Goal: Transaction & Acquisition: Purchase product/service

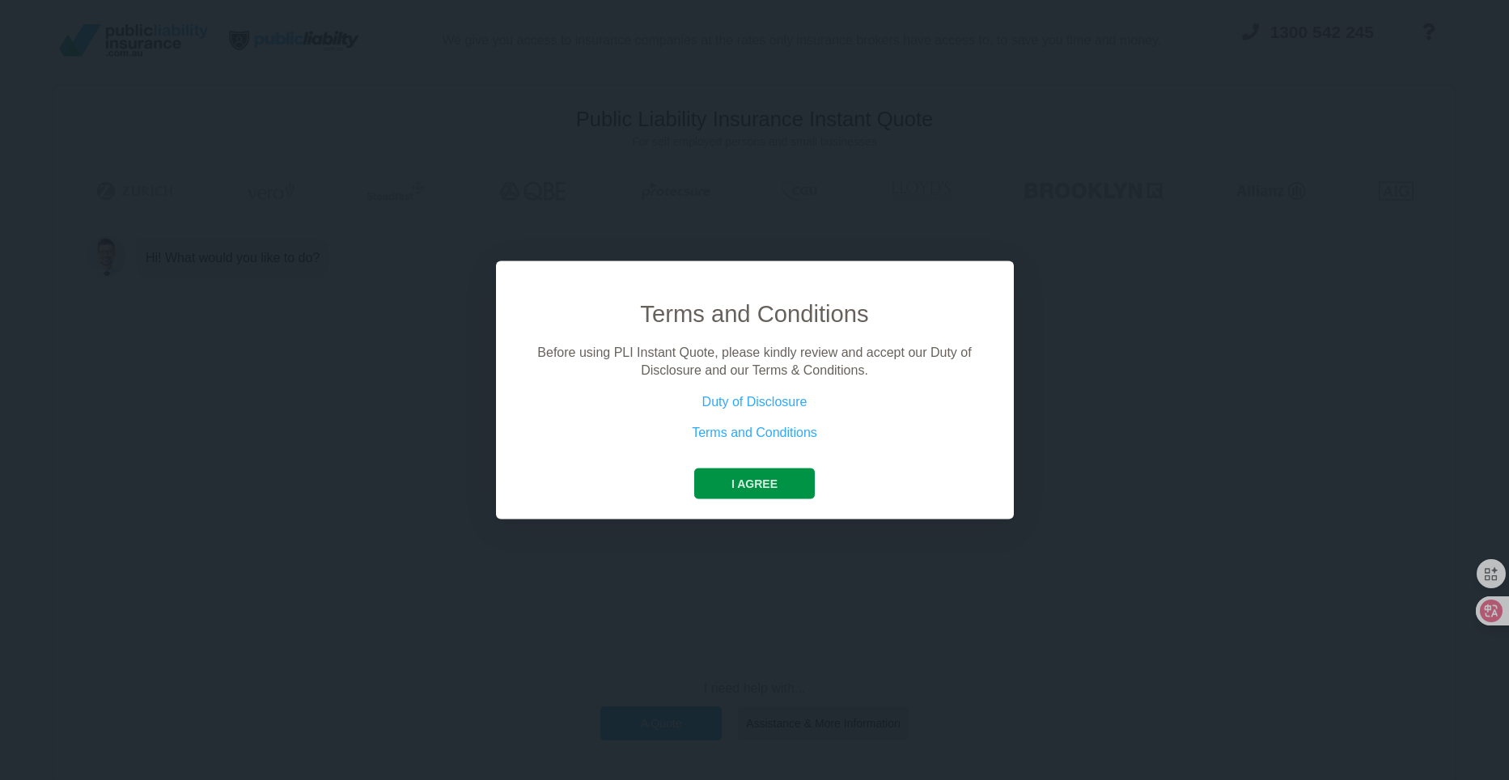
click at [764, 483] on button "I agree" at bounding box center [754, 483] width 121 height 31
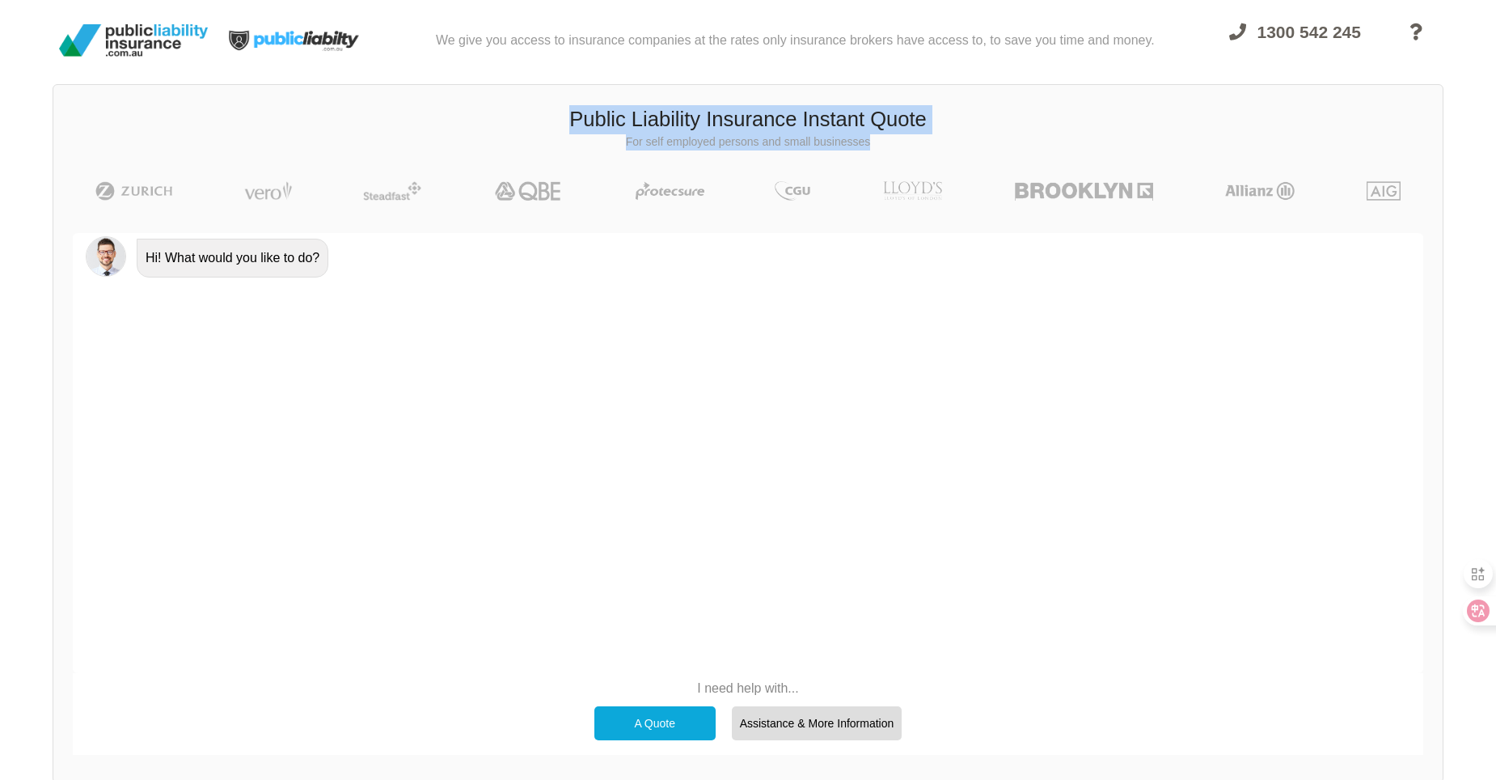
drag, startPoint x: 561, startPoint y: 115, endPoint x: 885, endPoint y: 143, distance: 324.8
click at [885, 143] on div "Public Liability Insurance Instant Quote For self employed persons and small bu…" at bounding box center [748, 127] width 1390 height 69
click at [961, 119] on h3 "Public Liability Insurance Instant Quote" at bounding box center [748, 119] width 1365 height 29
click at [853, 141] on p "For self employed persons and small businesses" at bounding box center [748, 142] width 1365 height 16
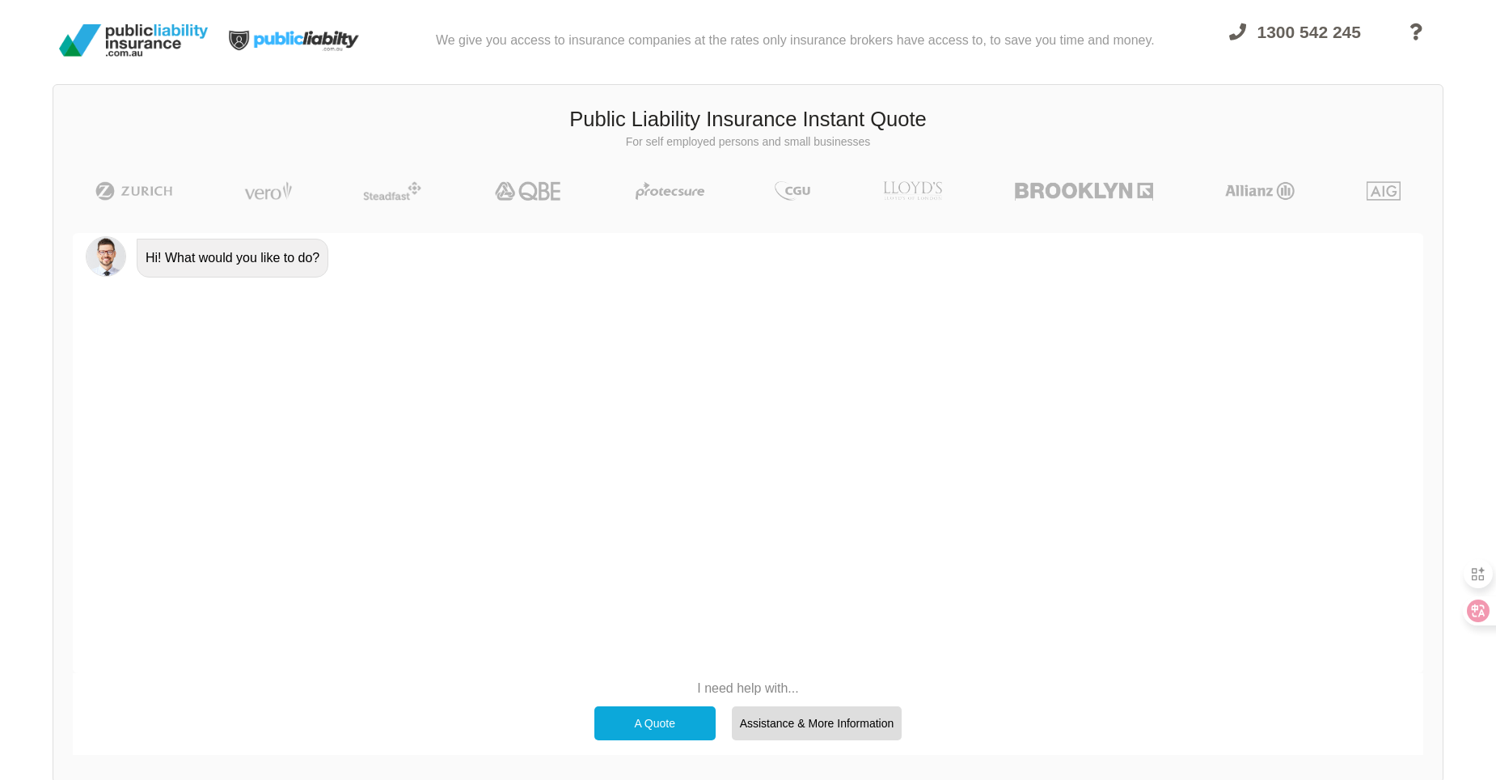
click at [621, 721] on div "A Quote" at bounding box center [655, 723] width 121 height 34
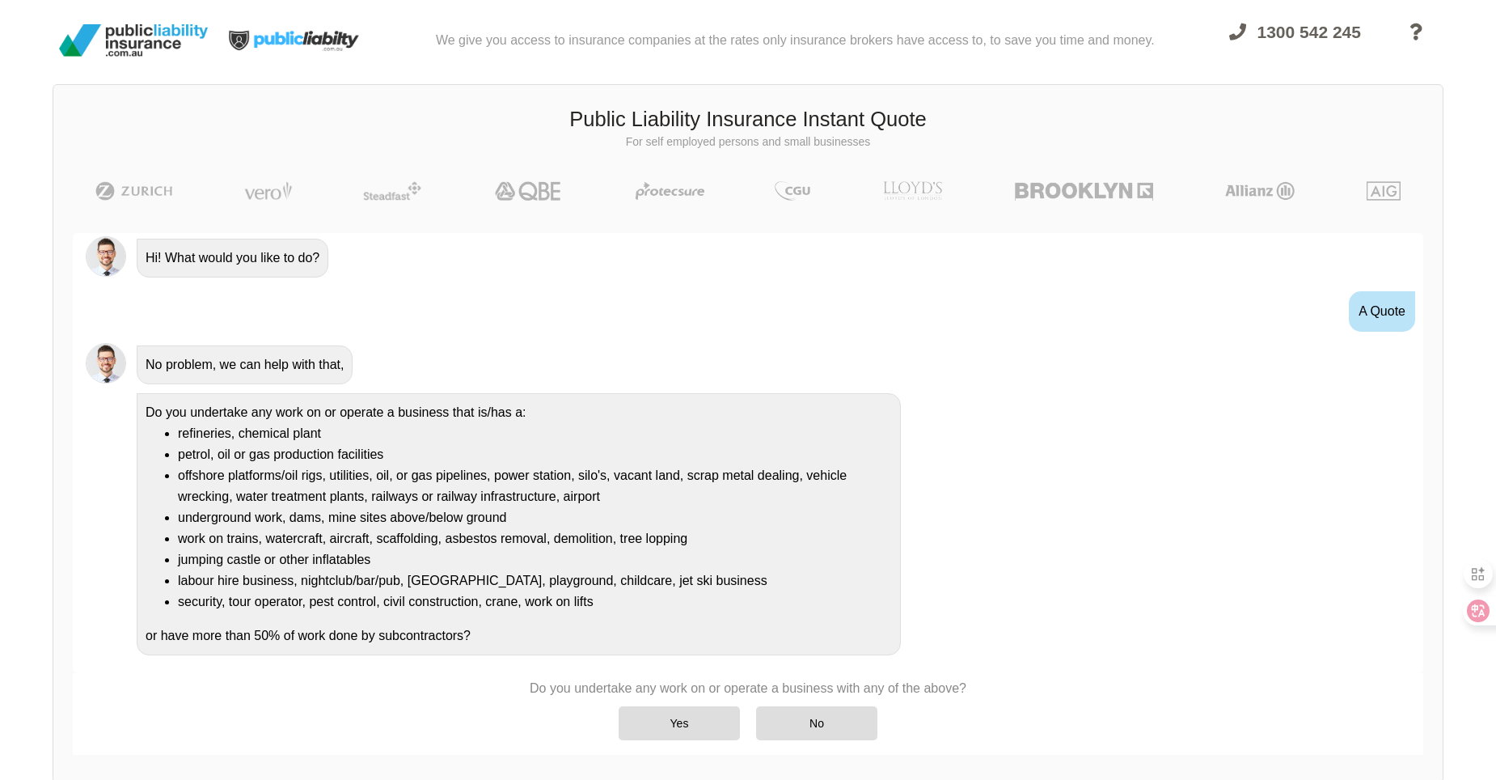
scroll to position [3, 0]
drag, startPoint x: 489, startPoint y: 621, endPoint x: 110, endPoint y: 398, distance: 440.2
click at [110, 398] on div "Do you undertake any work on or operate a business that is/has a: refineries, c…" at bounding box center [748, 519] width 1351 height 271
click at [617, 437] on li "refineries, chemical plant" at bounding box center [535, 430] width 714 height 21
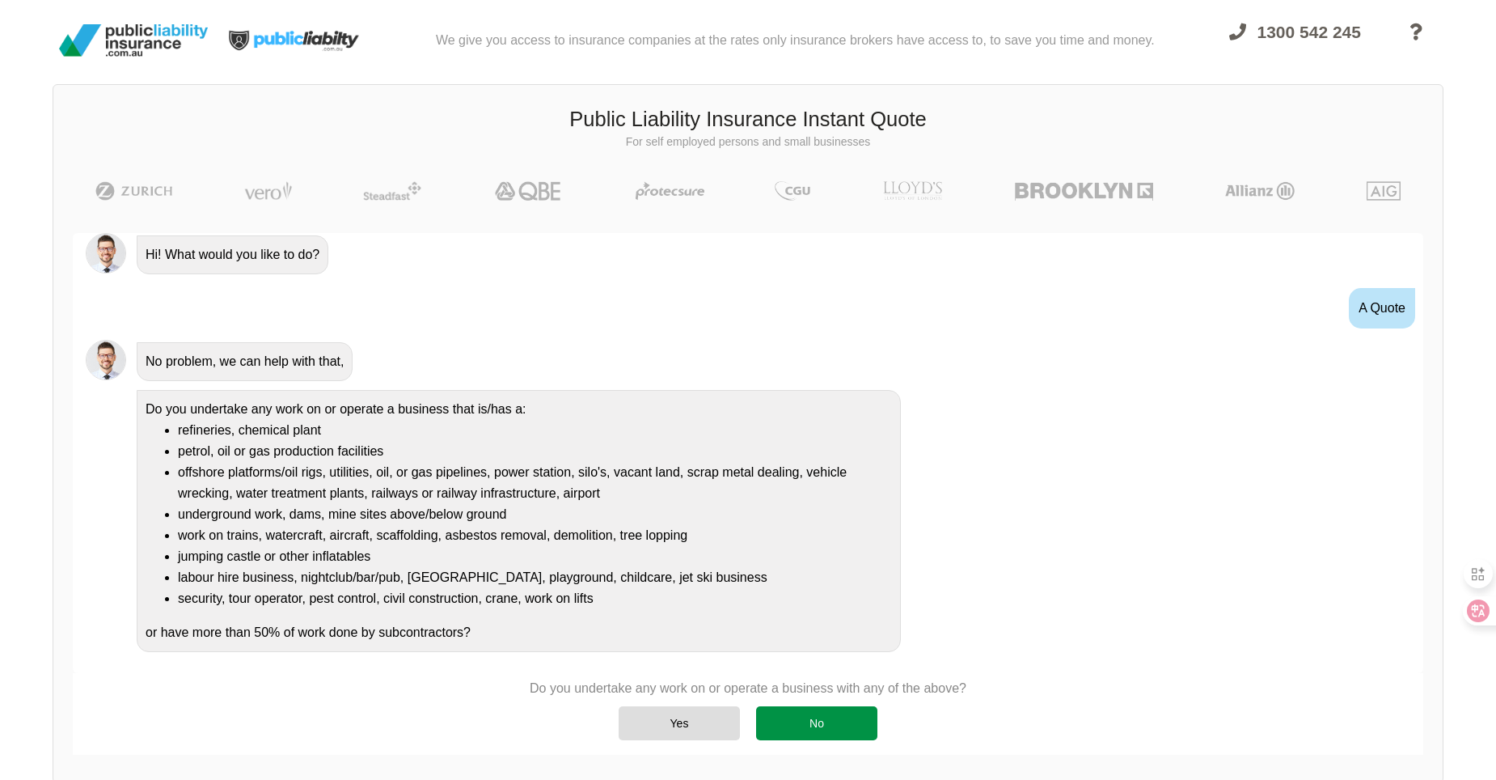
click at [841, 721] on div "No" at bounding box center [816, 723] width 121 height 34
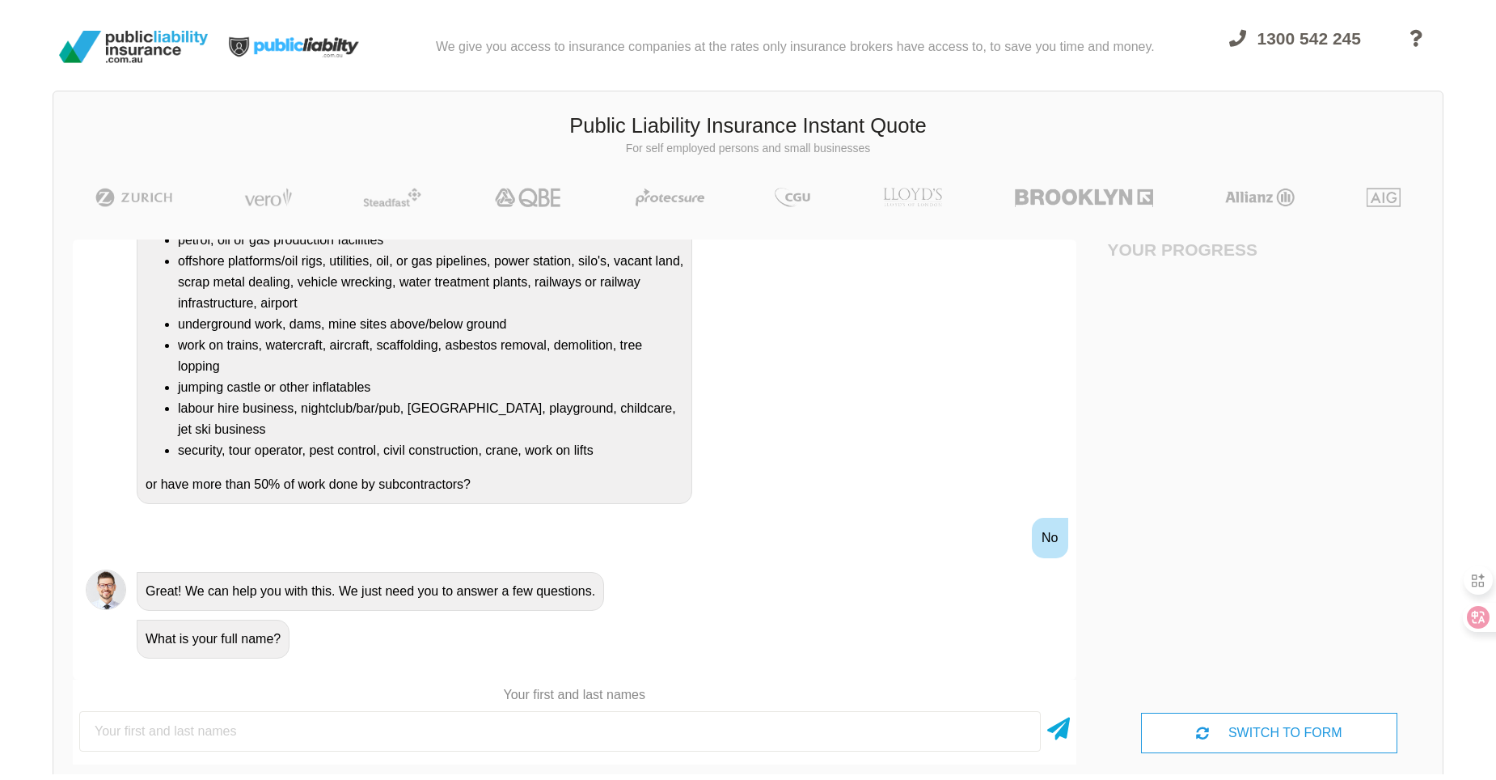
scroll to position [0, 0]
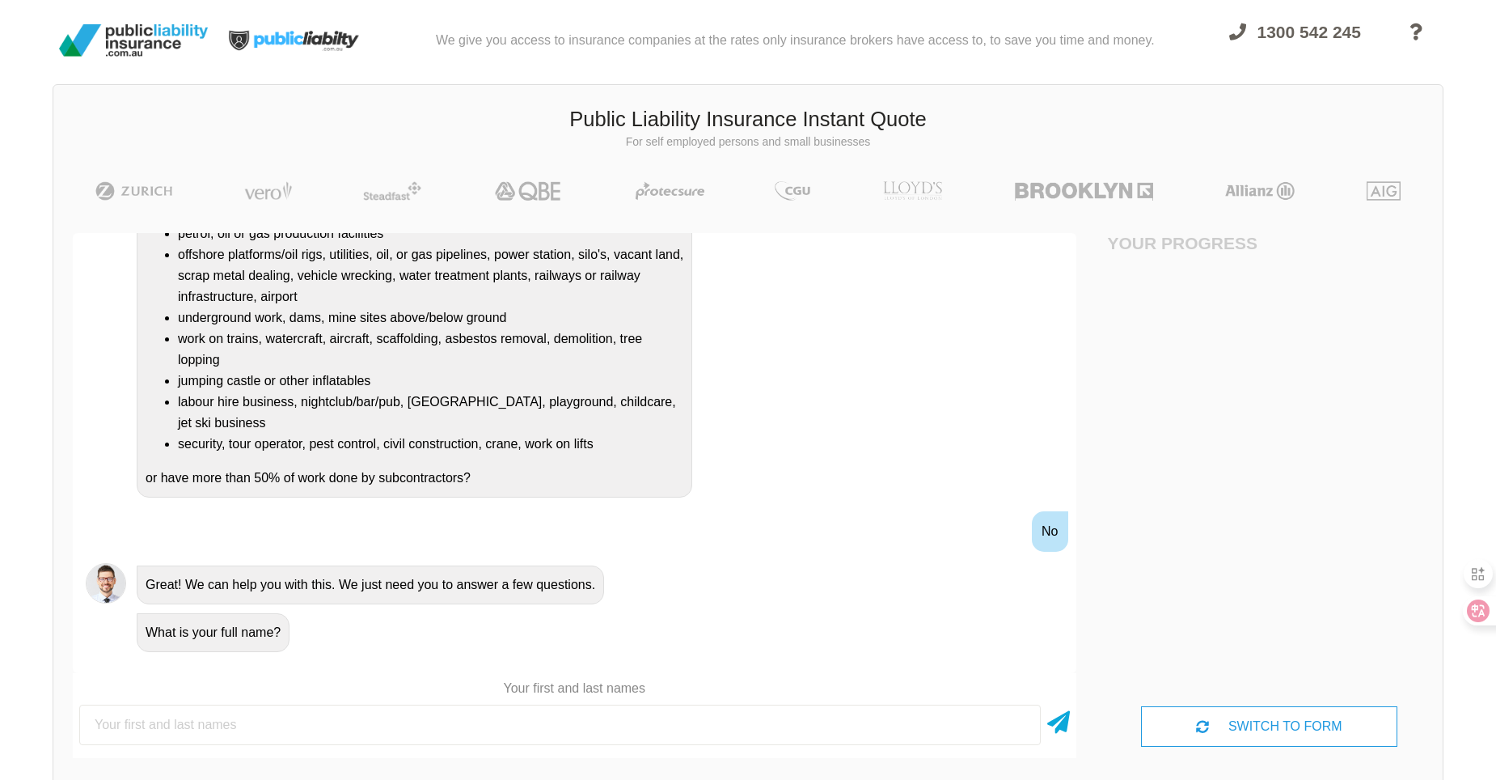
click at [1291, 243] on div "Your Progress" at bounding box center [1270, 249] width 324 height 32
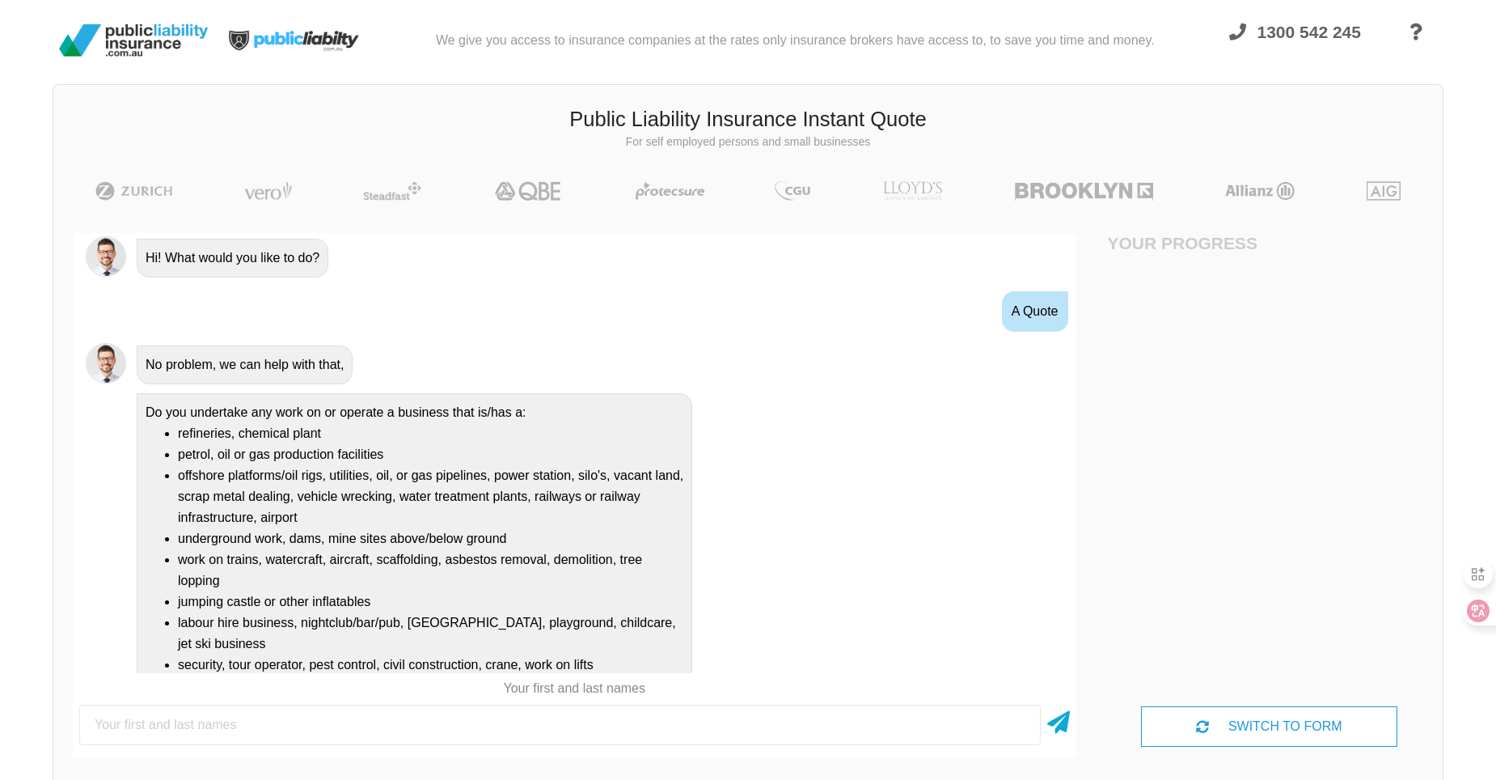
click at [1423, 31] on span at bounding box center [1419, 43] width 49 height 61
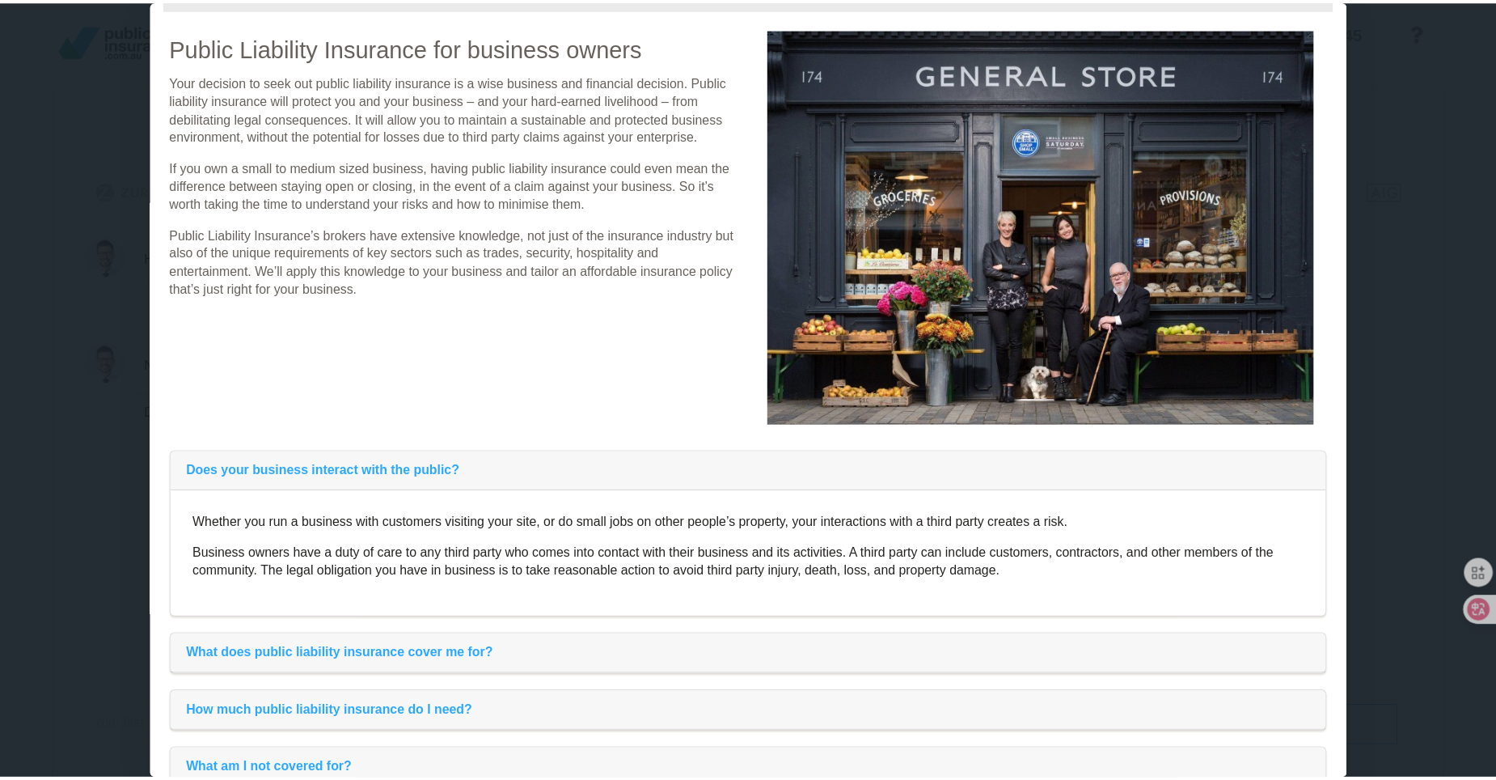
scroll to position [320, 0]
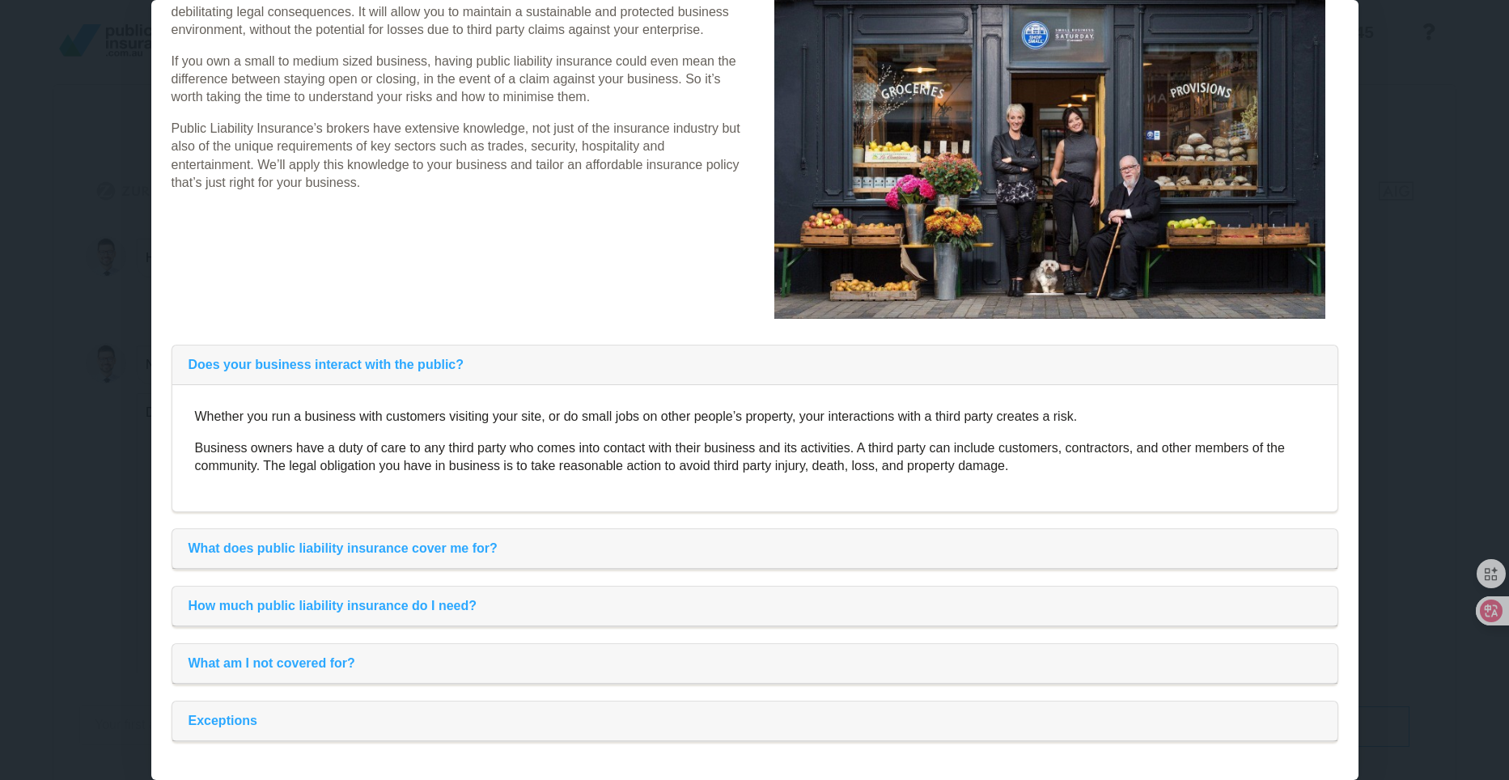
click at [1435, 99] on div "Public Liability Insurance Online Quote We understand that there is more to bus…" at bounding box center [754, 390] width 1509 height 780
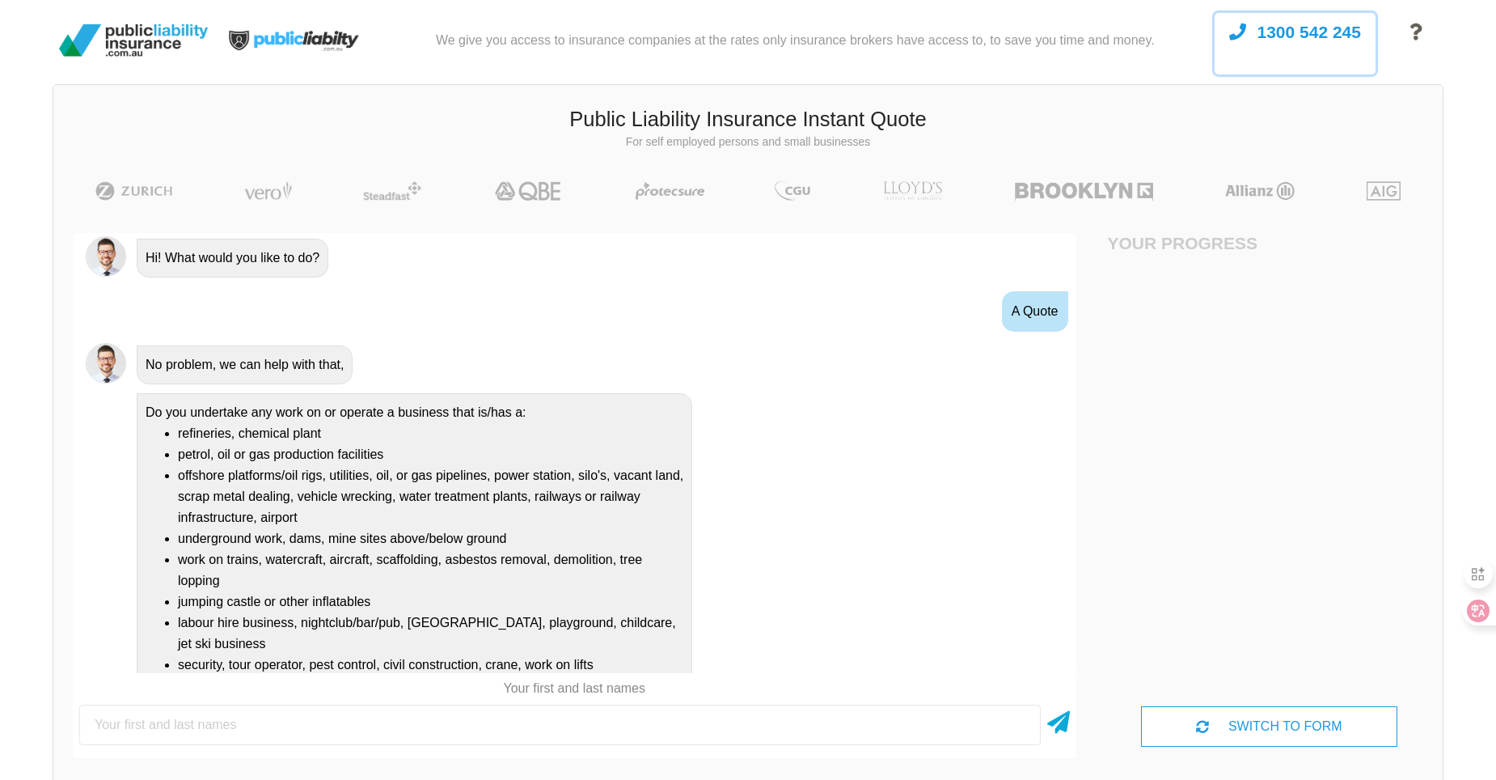
click at [1297, 36] on span "1300 542 245" at bounding box center [1310, 32] width 104 height 19
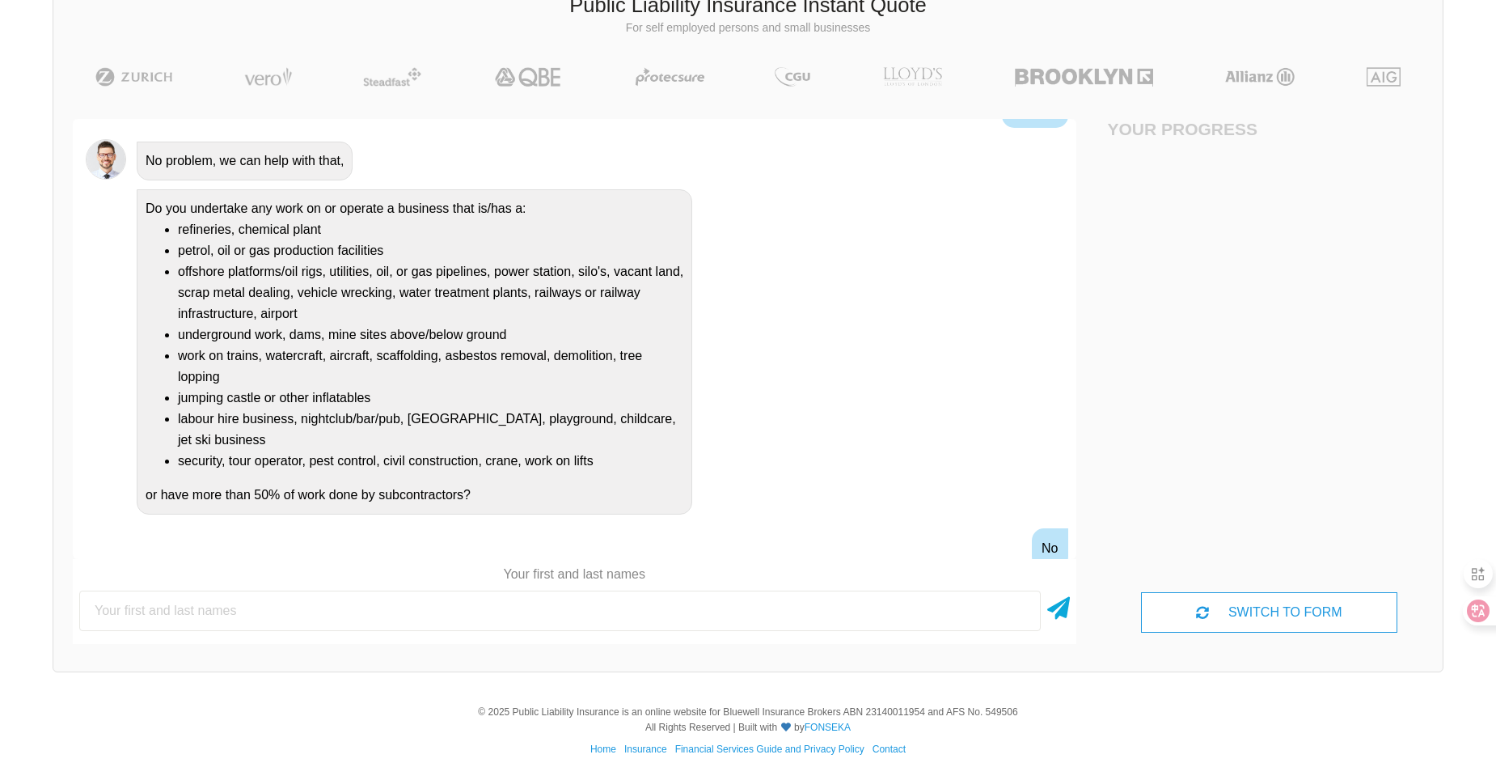
scroll to position [221, 0]
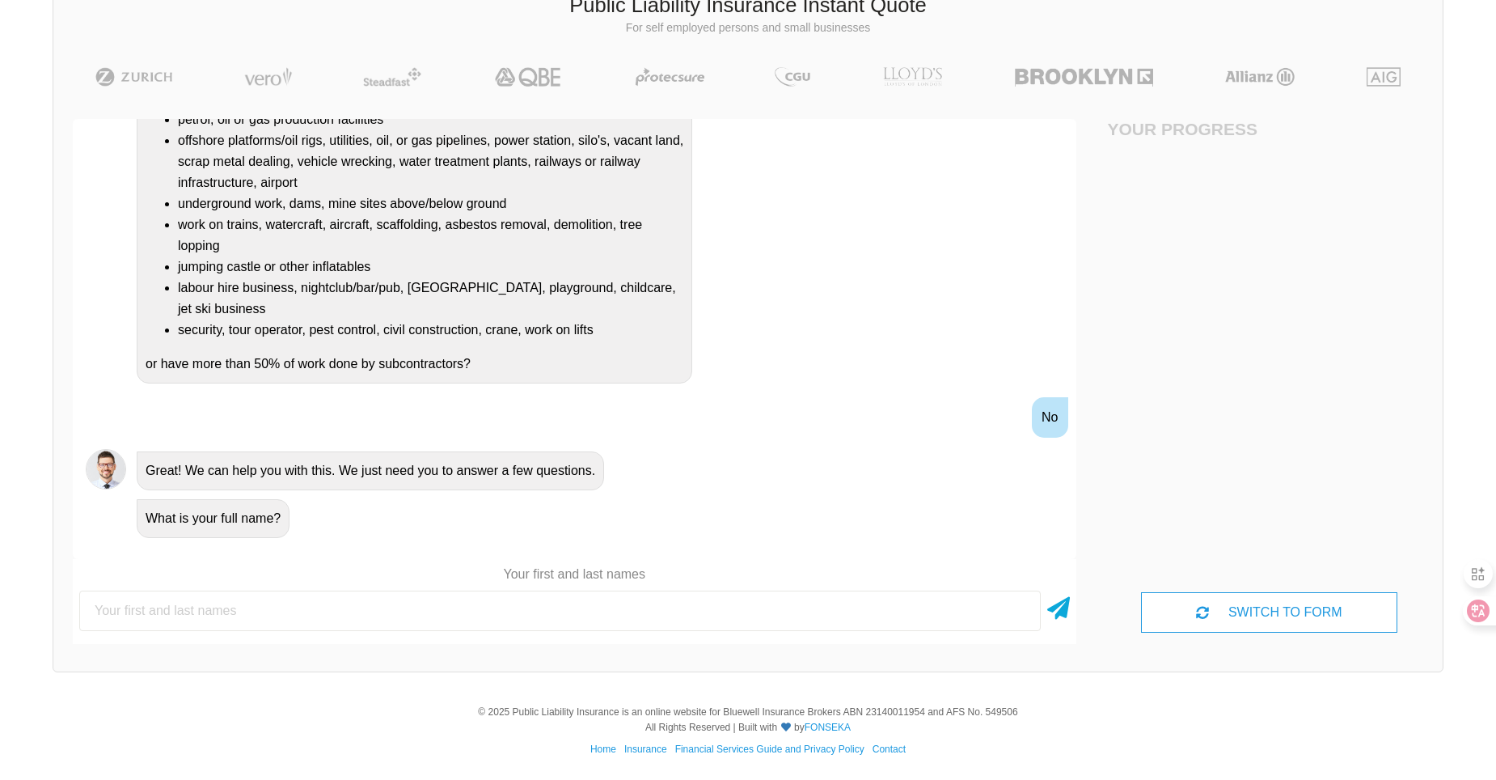
click at [878, 743] on div "Home Insurance Financial Services Guide and Privacy Policy Contact" at bounding box center [748, 749] width 1484 height 15
click at [878, 748] on link "Contact" at bounding box center [889, 748] width 33 height 11
